Goal: Information Seeking & Learning: Find specific fact

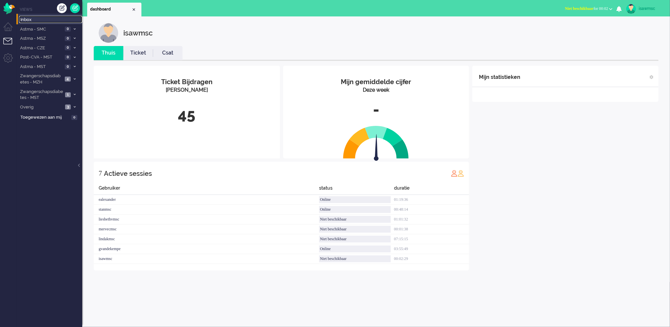
click at [40, 20] on span "Inbox" at bounding box center [51, 20] width 62 height 6
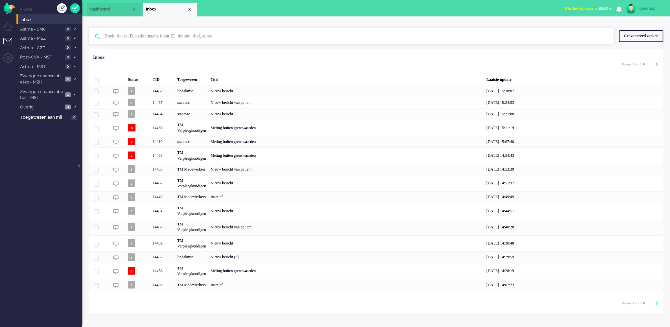
click at [174, 35] on input "text" at bounding box center [352, 36] width 505 height 16
click at [149, 39] on input "text" at bounding box center [352, 36] width 505 height 16
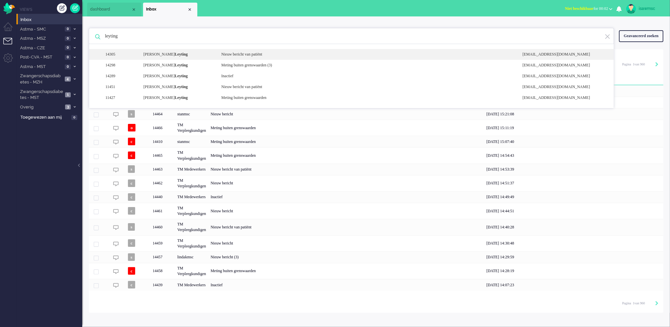
type input "leyting"
click at [196, 56] on div "[PERSON_NAME]" at bounding box center [178, 55] width 78 height 6
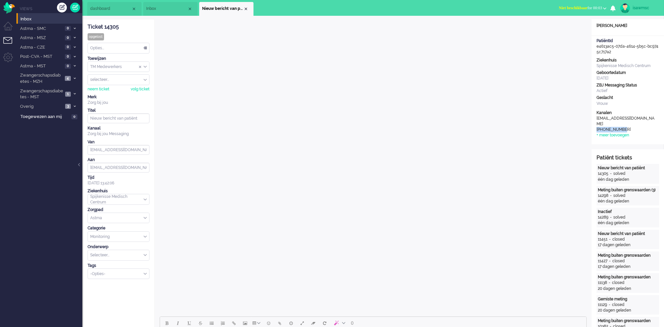
drag, startPoint x: 624, startPoint y: 126, endPoint x: 592, endPoint y: 122, distance: 32.1
click at [592, 122] on div "Kanalen e-mail [EMAIL_ADDRESS][DOMAIN_NAME] telephone [PHONE_NUMBER] + meer toe…" at bounding box center [627, 124] width 72 height 28
copy div "[PHONE_NUMBER]"
click at [634, 106] on div "Vrouw" at bounding box center [627, 104] width 63 height 6
drag, startPoint x: 620, startPoint y: 77, endPoint x: 593, endPoint y: 77, distance: 27.3
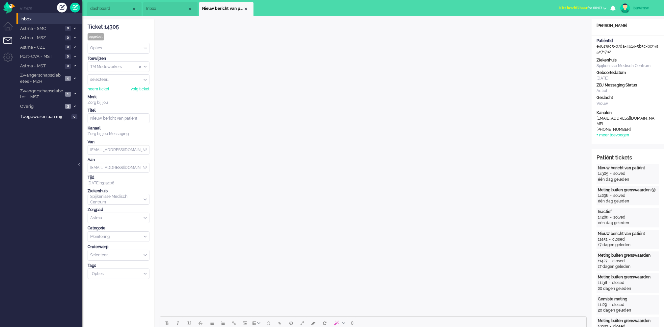
click at [593, 77] on div "Ziekenhuis Spijkenisse Medisch Centrum Geboortedatum [DATE] ZBJ Messaging Statu…" at bounding box center [627, 83] width 72 height 50
copy div "[DATE]"
